Goal: Transaction & Acquisition: Purchase product/service

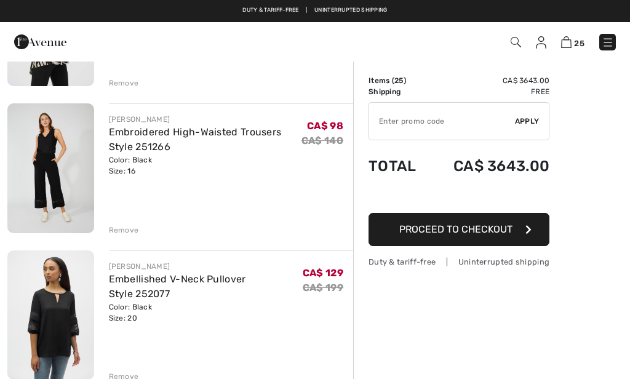
scroll to position [3116, 0]
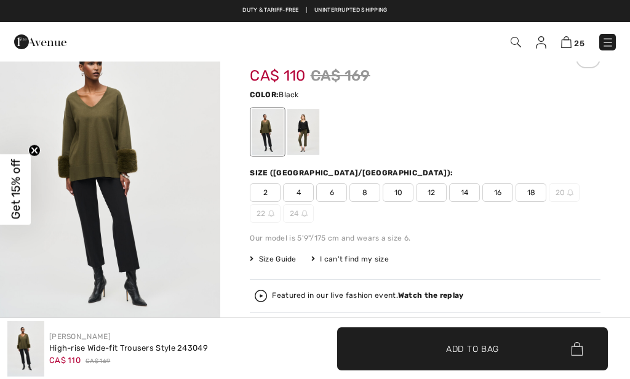
scroll to position [48, 0]
click at [269, 253] on span "Size Guide" at bounding box center [273, 258] width 46 height 11
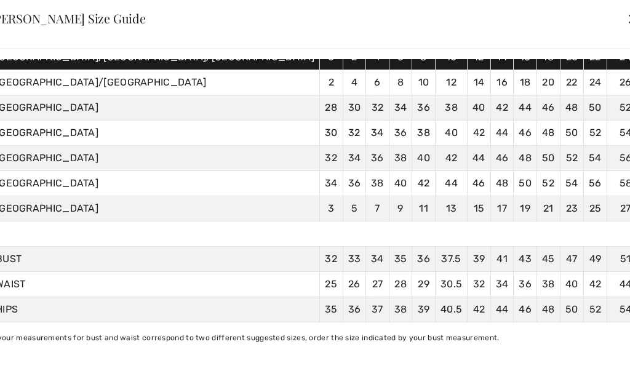
scroll to position [123, 0]
click at [627, 9] on div "✕" at bounding box center [633, 19] width 13 height 26
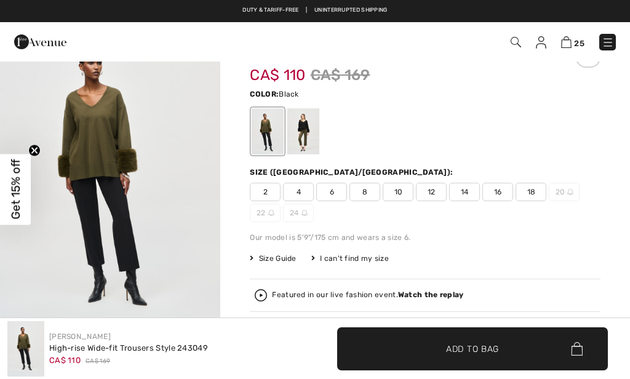
click at [515, 198] on span "18" at bounding box center [530, 192] width 31 height 18
click at [450, 354] on span "Add to Bag" at bounding box center [472, 348] width 53 height 13
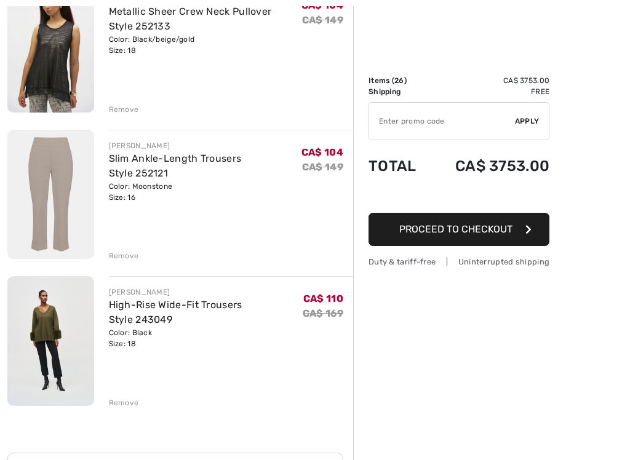
scroll to position [3555, 0]
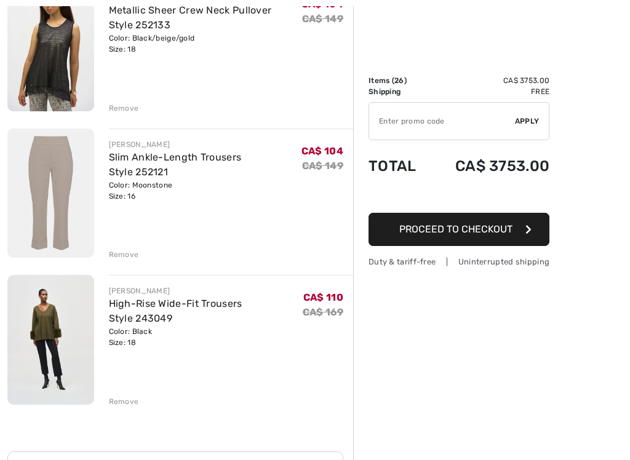
click at [43, 196] on img at bounding box center [50, 194] width 87 height 130
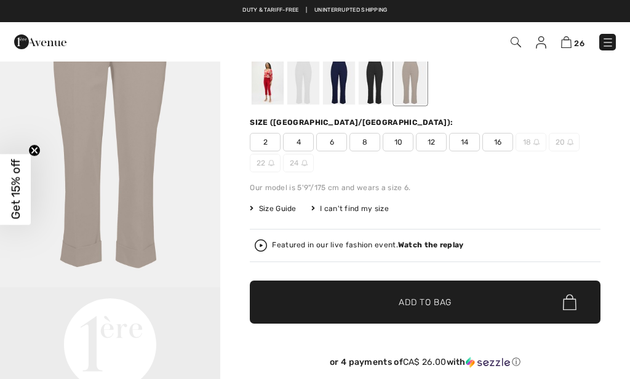
scroll to position [74, 0]
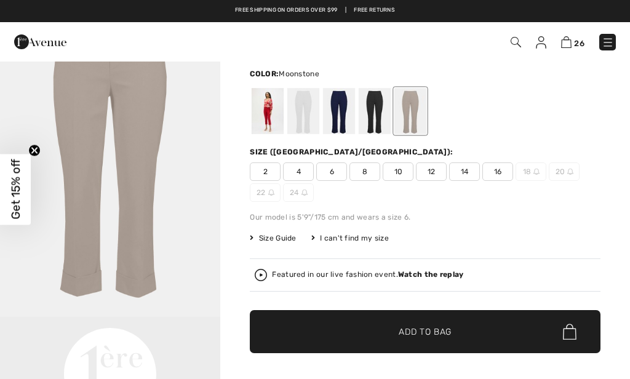
click at [140, 110] on img "1 / 1" at bounding box center [110, 151] width 220 height 331
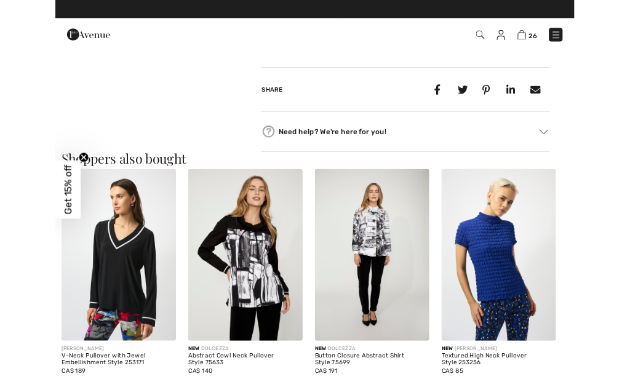
scroll to position [237, 0]
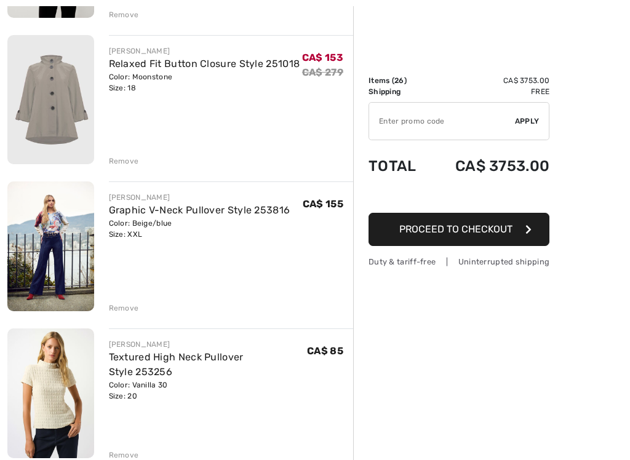
scroll to position [2329, 0]
